Goal: Task Accomplishment & Management: Use online tool/utility

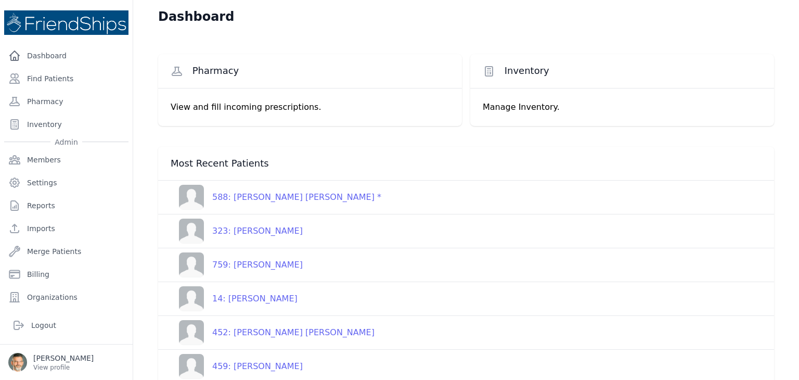
click at [41, 75] on link "Find Patients" at bounding box center [66, 78] width 124 height 21
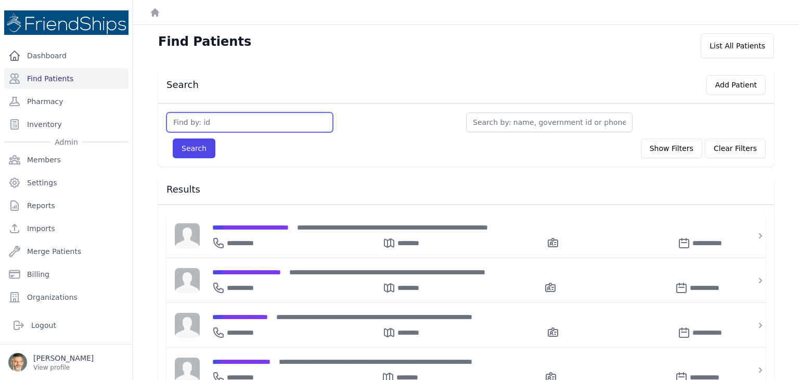
click at [192, 120] on input "text" at bounding box center [249, 122] width 166 height 20
click at [50, 50] on link "Dashboard" at bounding box center [66, 55] width 124 height 21
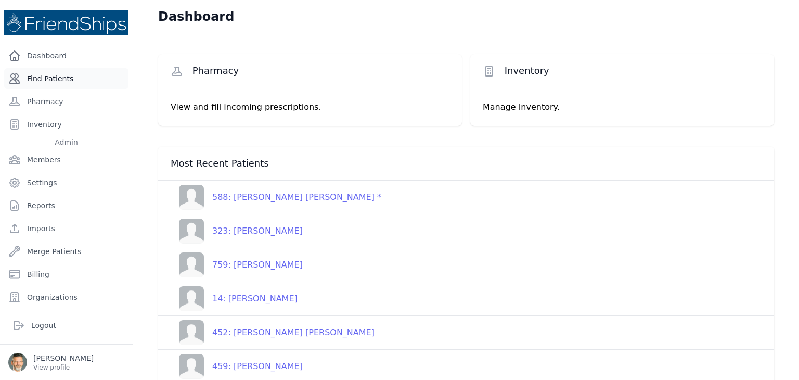
click at [54, 75] on link "Find Patients" at bounding box center [66, 78] width 124 height 21
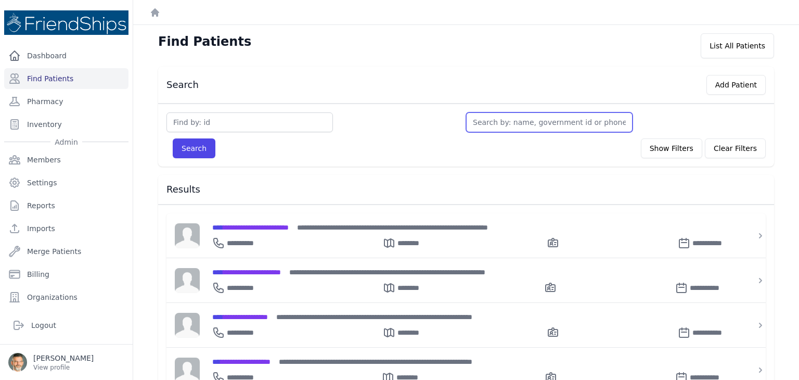
click at [499, 122] on input "text" at bounding box center [549, 122] width 166 height 20
type input "t"
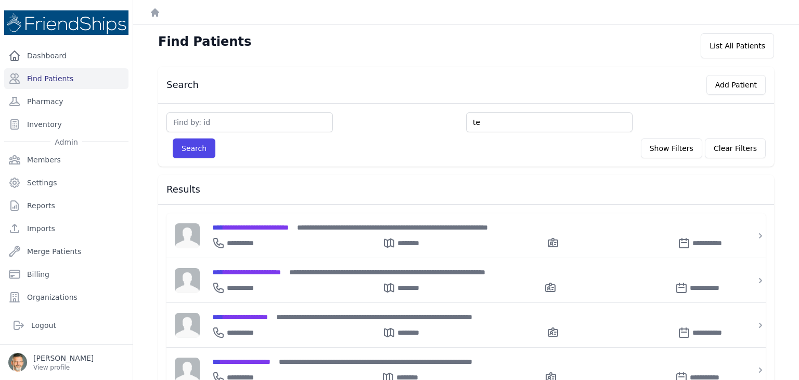
type input "te"
type input "tes"
type input "test"
drag, startPoint x: 186, startPoint y: 145, endPoint x: 192, endPoint y: 144, distance: 6.3
click at [186, 145] on button "Search" at bounding box center [194, 148] width 43 height 20
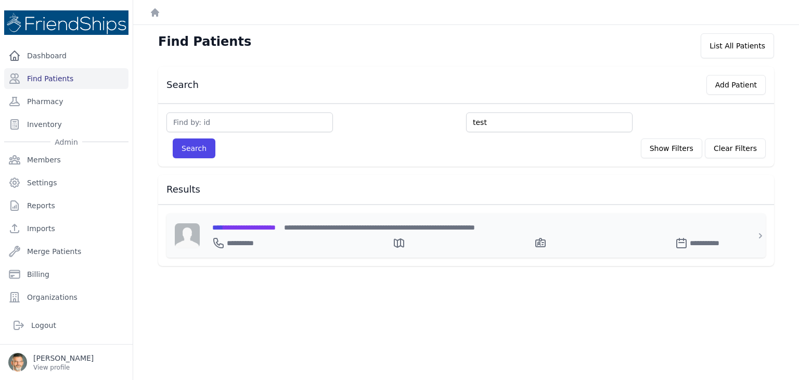
click at [263, 233] on div "**********" at bounding box center [472, 240] width 520 height 17
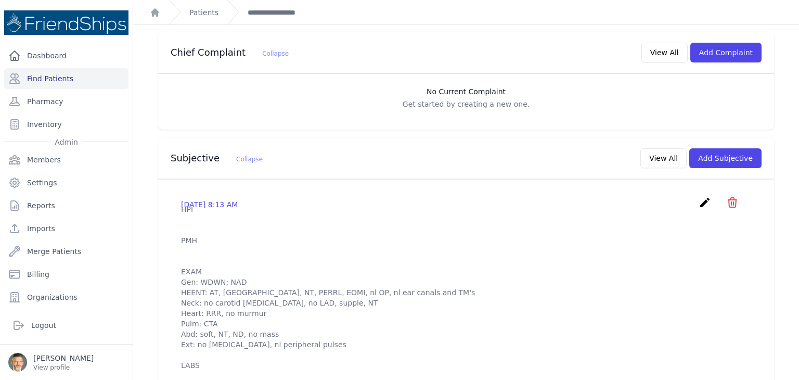
scroll to position [208, 0]
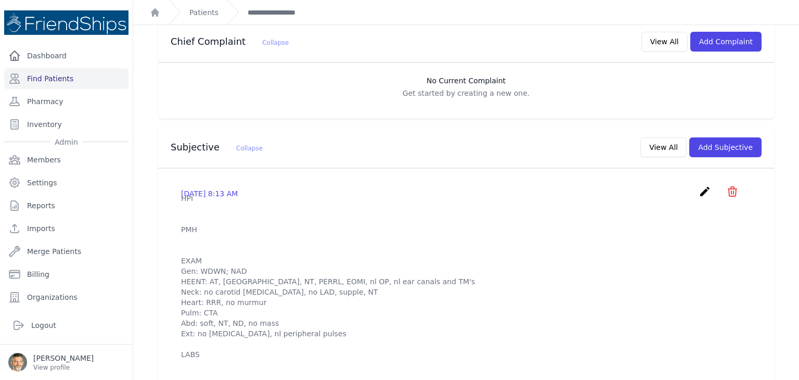
click at [698, 189] on icon "create" at bounding box center [704, 191] width 12 height 12
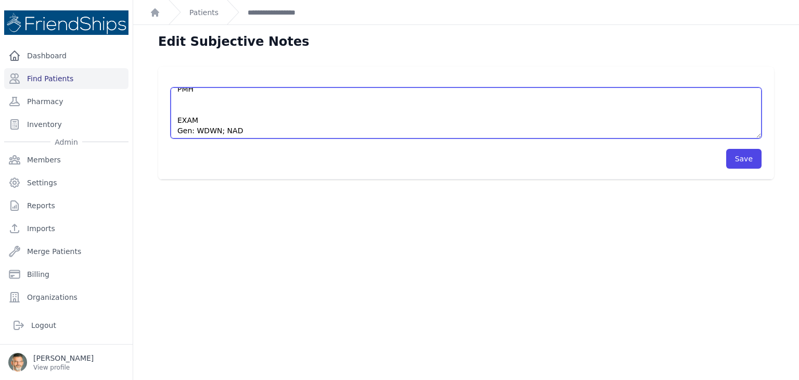
scroll to position [187, 0]
drag, startPoint x: 175, startPoint y: 94, endPoint x: 305, endPoint y: 166, distance: 148.9
click at [305, 166] on form "HPI PMH EXAM Gen: WDWN; NAD HEENT: AT, [GEOGRAPHIC_DATA], NT, PERRL, EOMI, nl O…" at bounding box center [466, 123] width 591 height 92
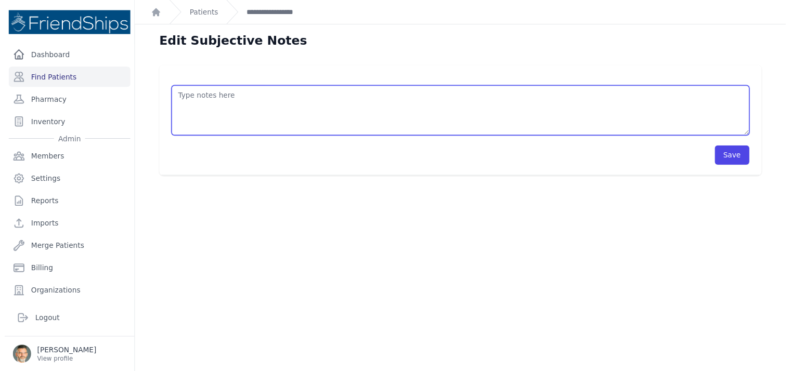
scroll to position [0, 0]
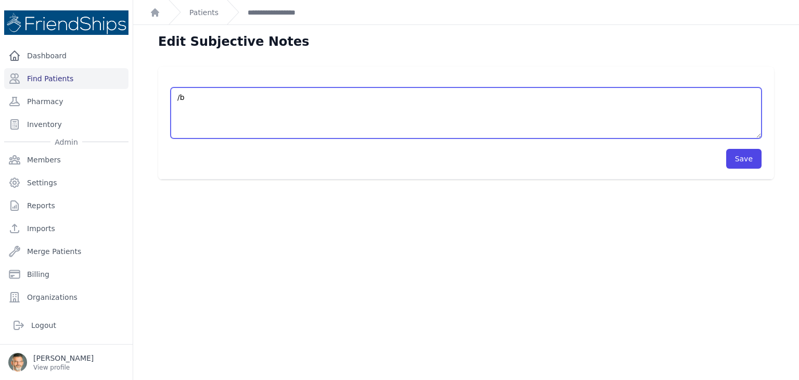
type textarea "/"
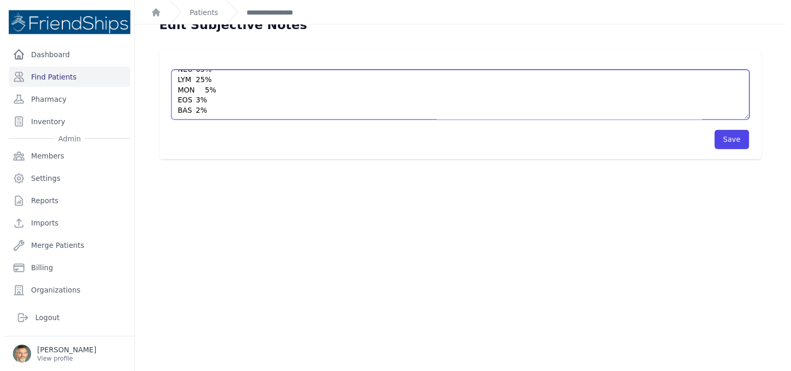
scroll to position [25, 0]
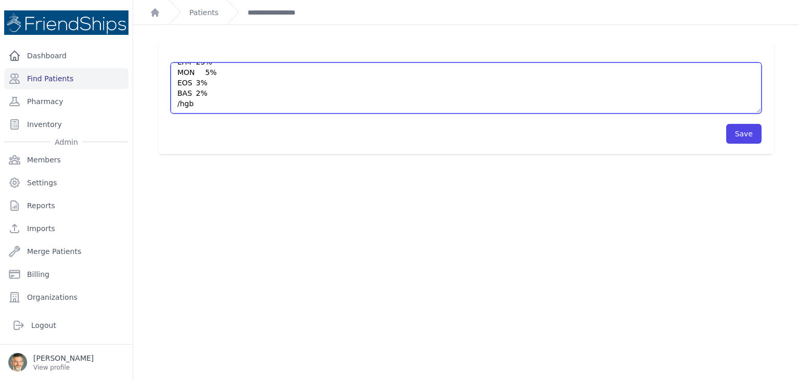
type textarea "CBC [DATE] WBC 15 HGB 12.3 mg/dL MCV 85 MCHC 38 PLT 100 L NEU 65% LYM 25% MON 5…"
drag, startPoint x: 175, startPoint y: 83, endPoint x: 225, endPoint y: 96, distance: 51.6
click at [225, 96] on textarea "HPI PMH EXAM Gen: WDWN; NAD HEENT: AT, [GEOGRAPHIC_DATA], NT, PERRL, EOMI, nl O…" at bounding box center [466, 87] width 591 height 51
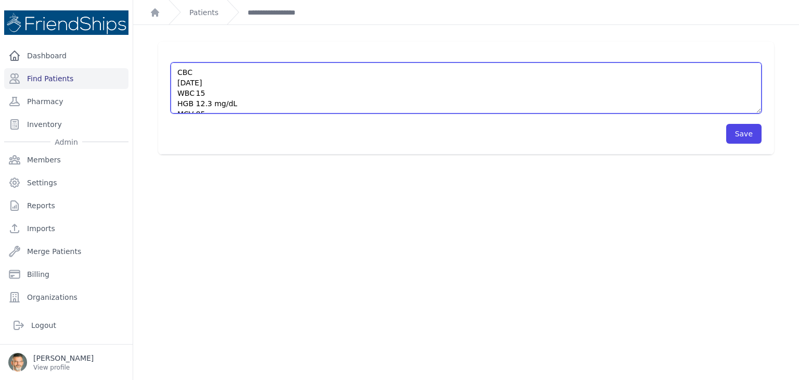
drag, startPoint x: 265, startPoint y: 91, endPoint x: 153, endPoint y: 56, distance: 117.6
click at [153, 56] on div "HPI PMH EXAM Gen: WDWN; NAD HEENT: AT, [GEOGRAPHIC_DATA], NT, PERRL, EOMI, nl O…" at bounding box center [465, 98] width 649 height 113
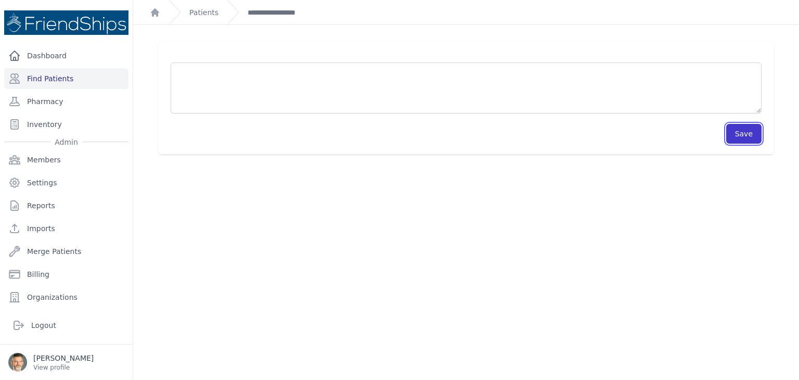
click at [733, 130] on button "Save" at bounding box center [743, 134] width 35 height 20
click at [283, 14] on link "**********" at bounding box center [276, 12] width 59 height 10
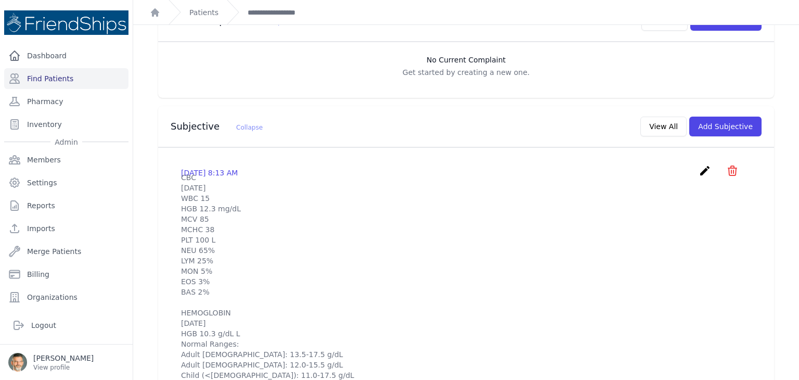
scroll to position [260, 0]
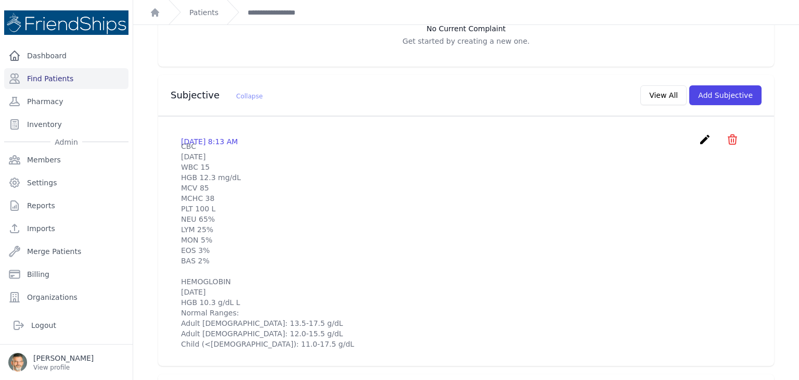
click at [698, 139] on icon "create" at bounding box center [704, 139] width 12 height 12
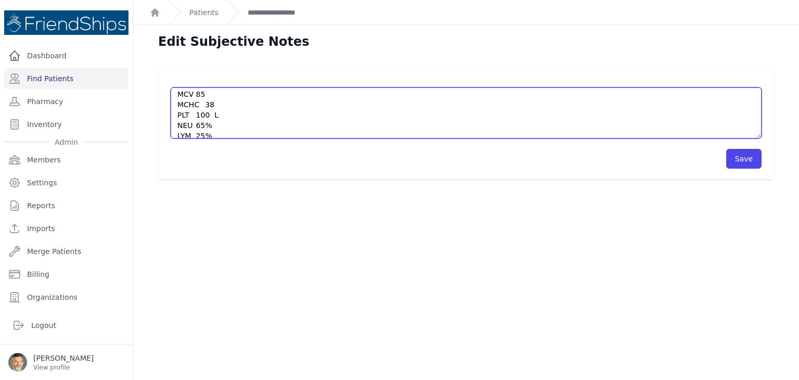
scroll to position [177, 0]
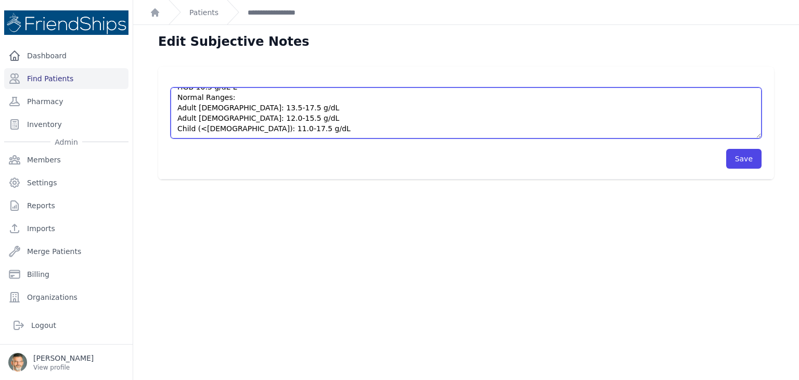
drag, startPoint x: 178, startPoint y: 95, endPoint x: 321, endPoint y: 164, distance: 158.8
click at [321, 164] on form "CBC [DATE] WBC 15 HGB 12.3 mg/dL MCV 85 MCHC 38 PLT 100 L NEU 65% LYM 25% MON 5…" at bounding box center [466, 123] width 591 height 92
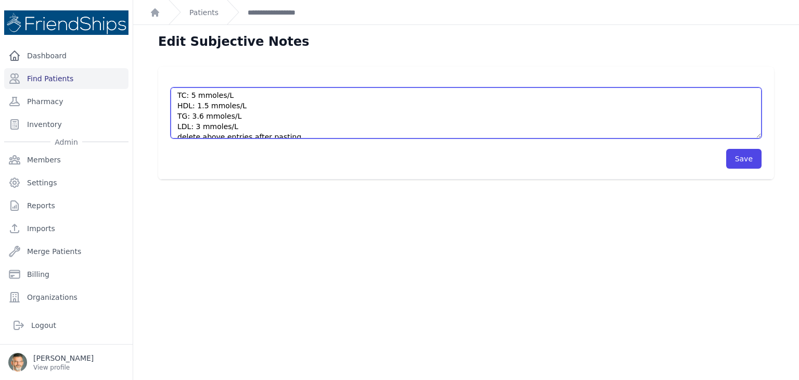
scroll to position [0, 0]
drag, startPoint x: 198, startPoint y: 103, endPoint x: 175, endPoint y: 91, distance: 25.8
click at [174, 87] on textarea "CBC [DATE] WBC 15 HGB 12.3 mg/dL MCV 85 MCHC 38 PLT 100 L NEU 65% LYM 25% MON 5…" at bounding box center [466, 112] width 591 height 51
click at [203, 113] on textarea "CBC [DATE] WBC 15 HGB 12.3 mg/dL MCV 85 MCHC 38 PLT 100 L NEU 65% LYM 25% MON 5…" at bounding box center [466, 112] width 591 height 51
drag, startPoint x: 189, startPoint y: 97, endPoint x: 170, endPoint y: 81, distance: 24.8
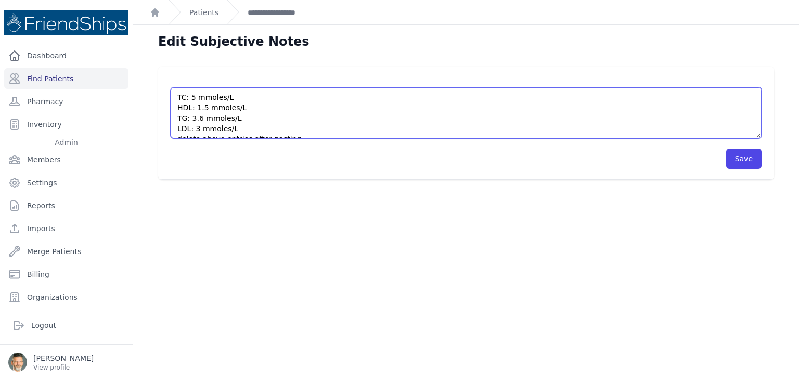
click at [170, 81] on div "CBC [DATE] WBC 15 HGB 12.3 mg/dL MCV 85 MCHC 38 PLT 100 L NEU 65% LYM 25% MON 5…" at bounding box center [466, 123] width 616 height 113
type textarea "[MEDICAL_DATA] [DATE] TC 193.35 mg/dL HDL 58.01 mg/dL LDL 116.01 mg/dL H TG 318…"
